Goal: Task Accomplishment & Management: Manage account settings

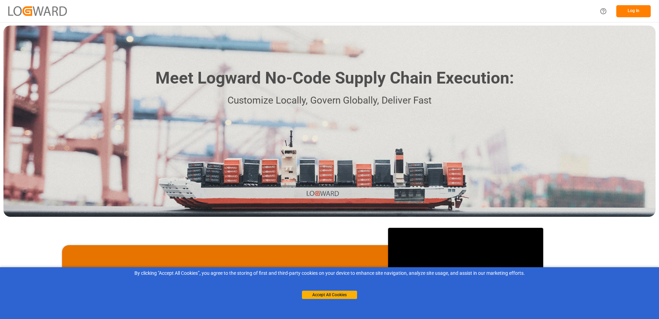
click at [627, 9] on button "Log In" at bounding box center [634, 11] width 34 height 12
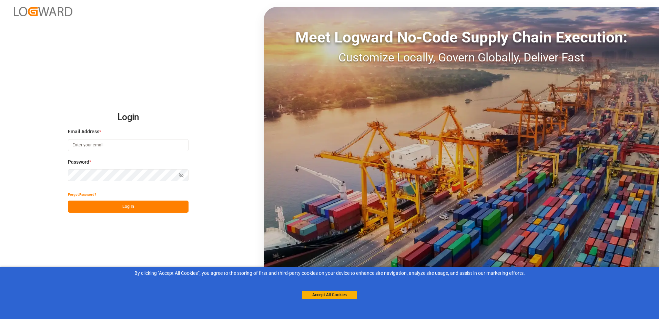
type input "[PERSON_NAME][EMAIL_ADDRESS][DOMAIN_NAME]"
click at [340, 294] on button "Accept All Cookies" at bounding box center [329, 294] width 55 height 8
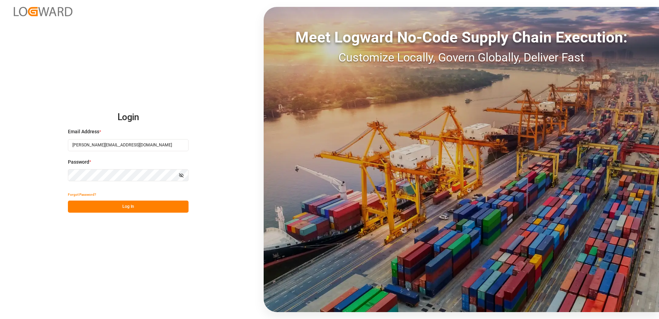
click at [127, 209] on button "Log In" at bounding box center [128, 206] width 121 height 12
type input "denice.pretorius@leschaco.com"
click at [137, 205] on button "Log In" at bounding box center [128, 206] width 121 height 12
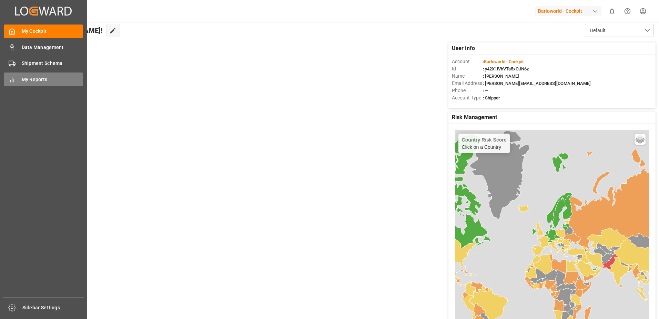
click at [19, 79] on div "My Reports My Reports" at bounding box center [43, 78] width 79 height 13
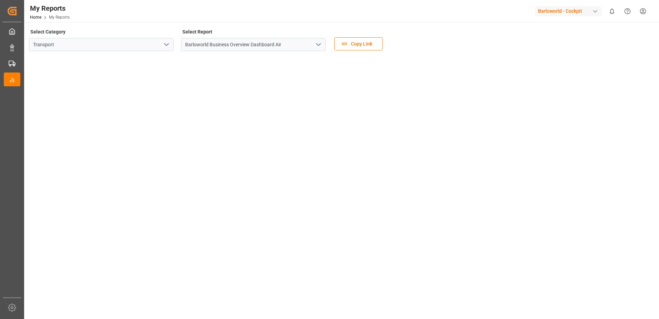
click at [321, 43] on polyline "open menu" at bounding box center [319, 44] width 4 height 2
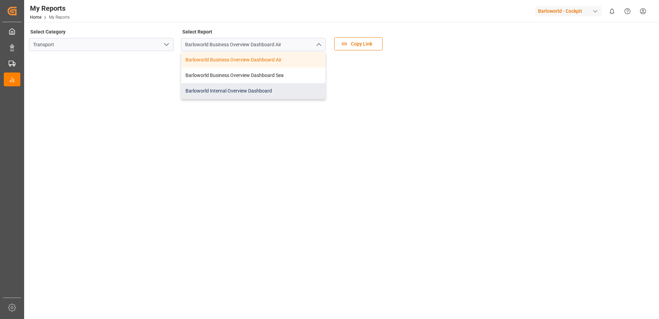
click at [230, 86] on div "Barloworld Internal Overview Dashboard" at bounding box center [253, 91] width 144 height 16
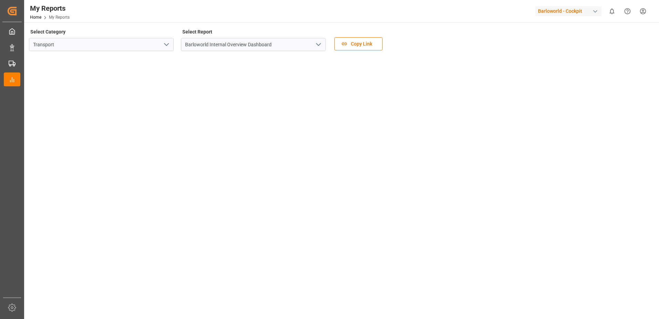
click at [318, 42] on icon "open menu" at bounding box center [319, 44] width 8 height 8
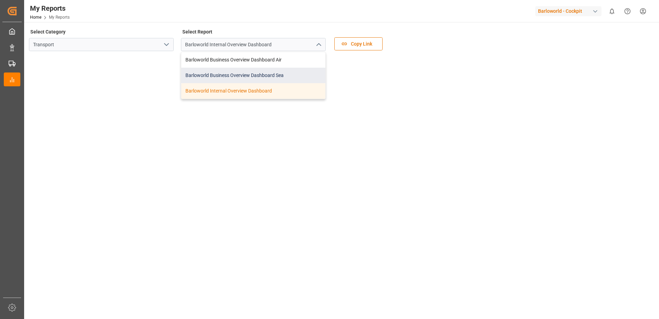
click at [248, 71] on div "Barloworld Business Overview Dashboard Sea" at bounding box center [253, 76] width 144 height 16
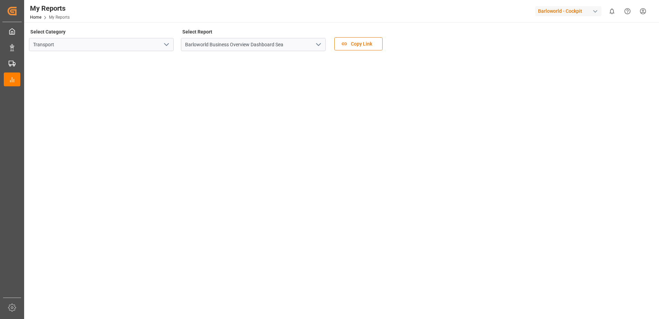
click at [317, 44] on polyline "open menu" at bounding box center [319, 44] width 4 height 2
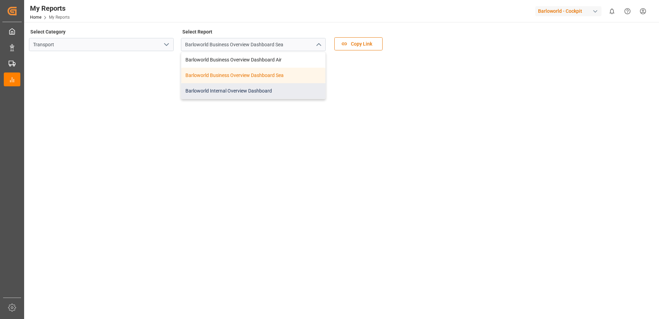
click at [220, 89] on div "Barloworld Internal Overview Dashboard" at bounding box center [253, 91] width 144 height 16
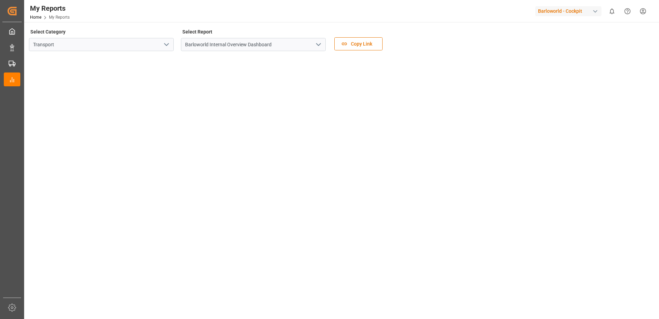
click at [483, 56] on div at bounding box center [341, 195] width 624 height 278
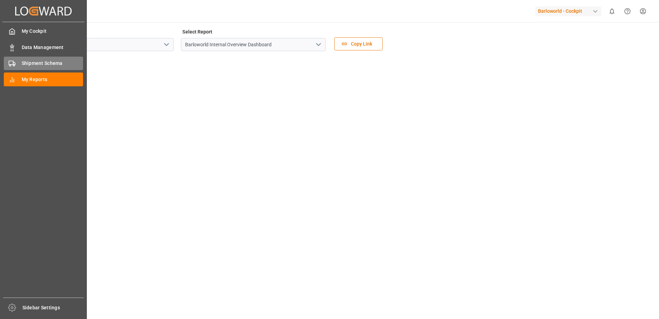
click at [35, 61] on span "Shipment Schema" at bounding box center [53, 63] width 62 height 7
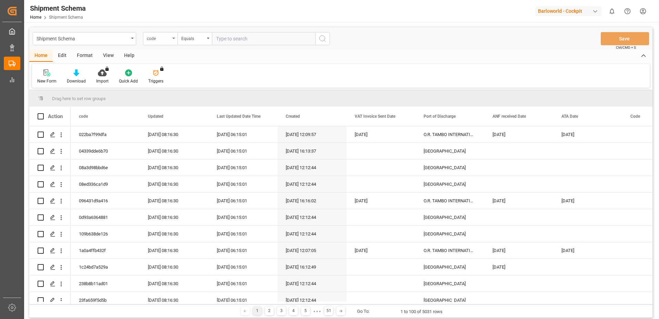
click at [174, 39] on div "code" at bounding box center [160, 38] width 34 height 13
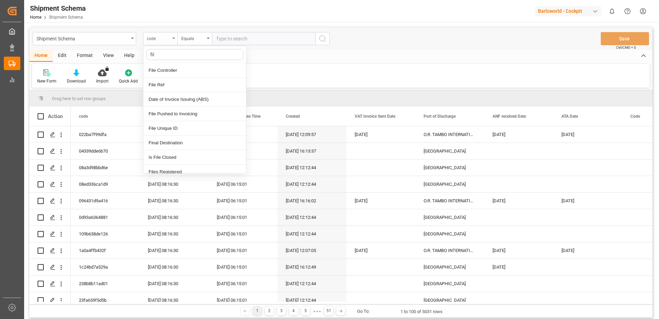
type input "file"
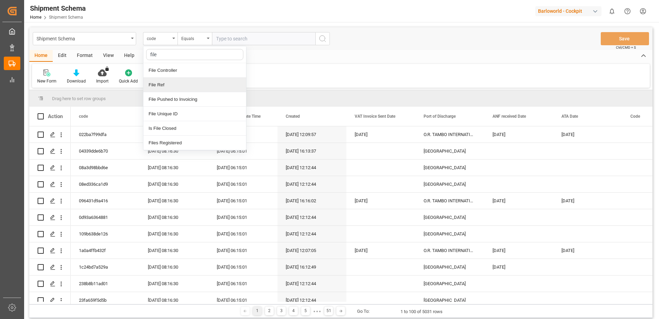
click at [166, 85] on div "File Ref" at bounding box center [194, 85] width 103 height 14
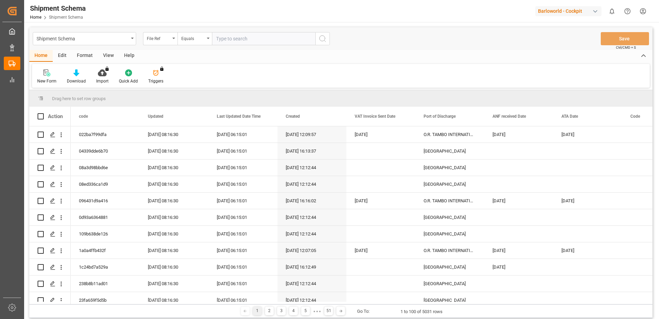
click at [237, 35] on input "text" at bounding box center [263, 38] width 103 height 13
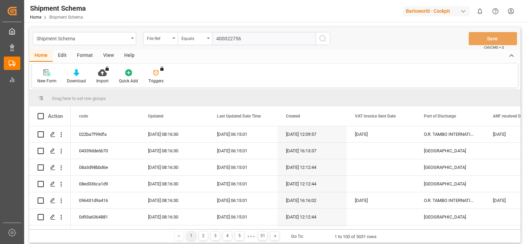
type input "4000227568"
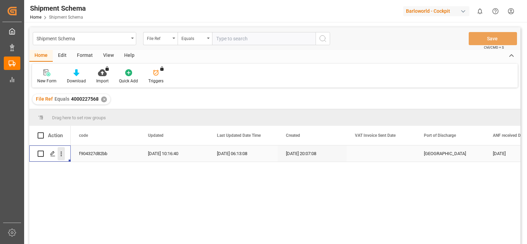
click at [61, 156] on icon "open menu" at bounding box center [61, 154] width 1 height 5
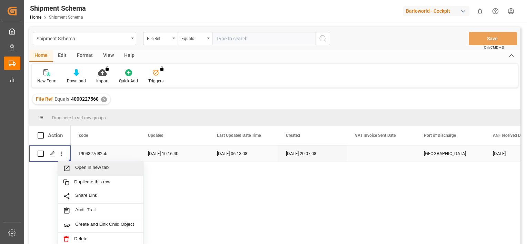
click at [88, 168] on span "Open in new tab" at bounding box center [106, 168] width 63 height 7
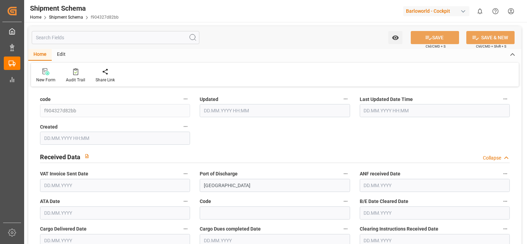
type input "[DATE] 08:16"
type input "[DATE] 06:13"
type input "[DATE] 18:07"
type input "26.08.2025"
type input "29.08.2025"
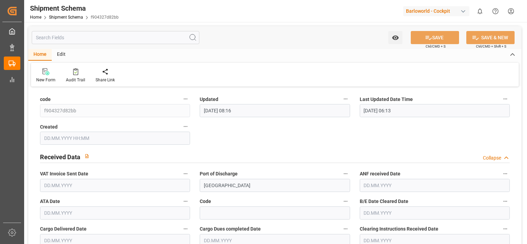
type input "29.08.2025"
type input "28.08.2025"
type input "27.07.2025"
type input "04.09.2025"
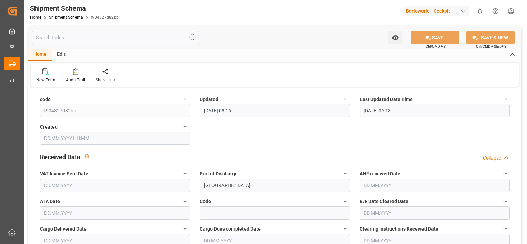
type input "29.08.2025"
type input "02.09.2025"
type input "25.08.2025"
type input "04.09.2025"
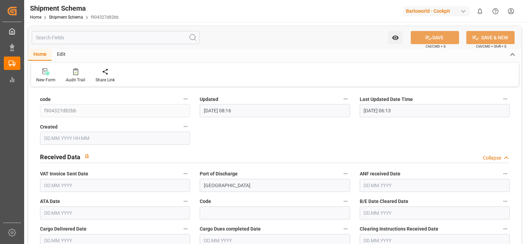
type input "30.06.2025 00:00"
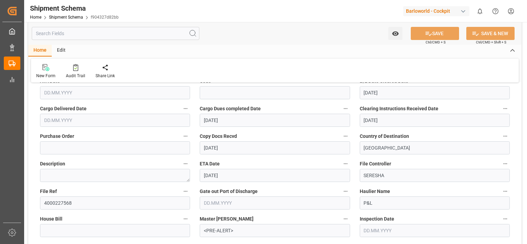
scroll to position [103, 0]
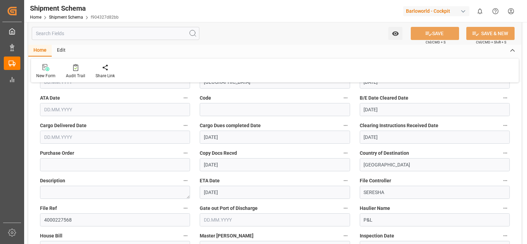
click at [75, 108] on input "text" at bounding box center [115, 109] width 150 height 13
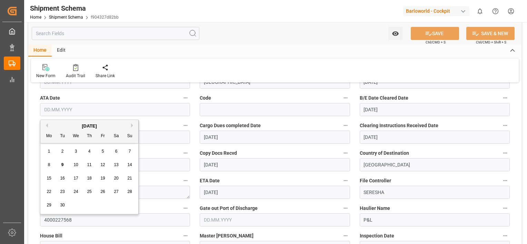
click at [87, 151] on div "4" at bounding box center [89, 152] width 9 height 8
type input "04.09.2025"
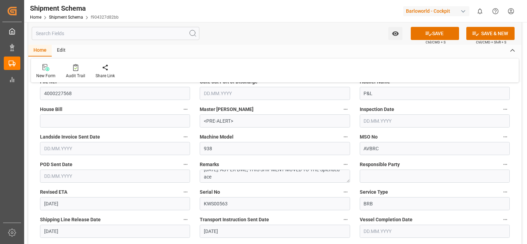
scroll to position [241, 0]
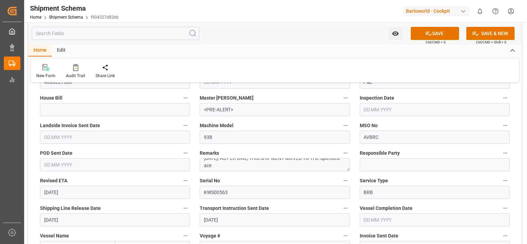
click at [390, 216] on input "text" at bounding box center [435, 220] width 150 height 13
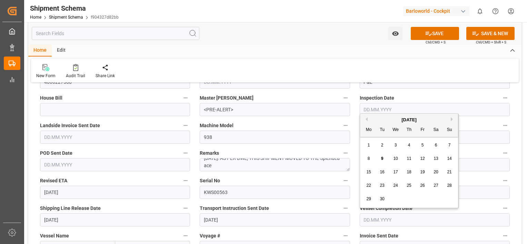
click at [422, 146] on span "5" at bounding box center [423, 145] width 2 height 5
type input "05.09.2025"
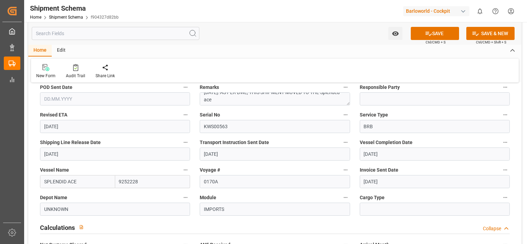
scroll to position [310, 0]
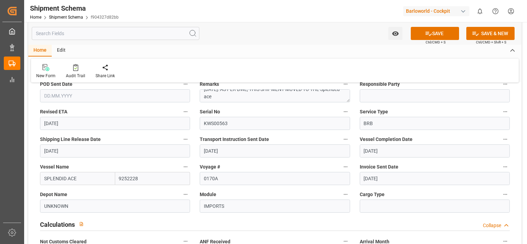
click at [65, 97] on input "text" at bounding box center [115, 95] width 150 height 13
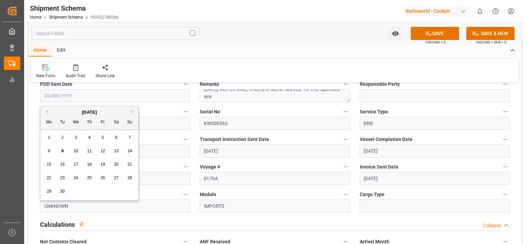
click at [61, 136] on span "2" at bounding box center [62, 137] width 2 height 5
type input "02.09.2025"
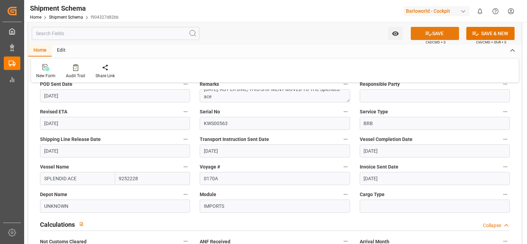
click at [433, 31] on button "SAVE" at bounding box center [435, 33] width 48 height 13
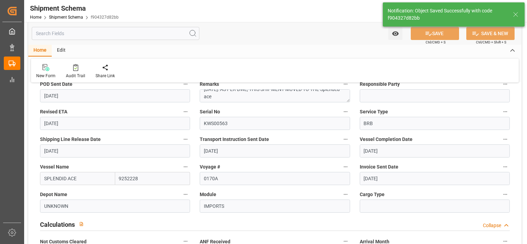
type input "09.09.2025 07:08"
